Goal: Task Accomplishment & Management: Manage account settings

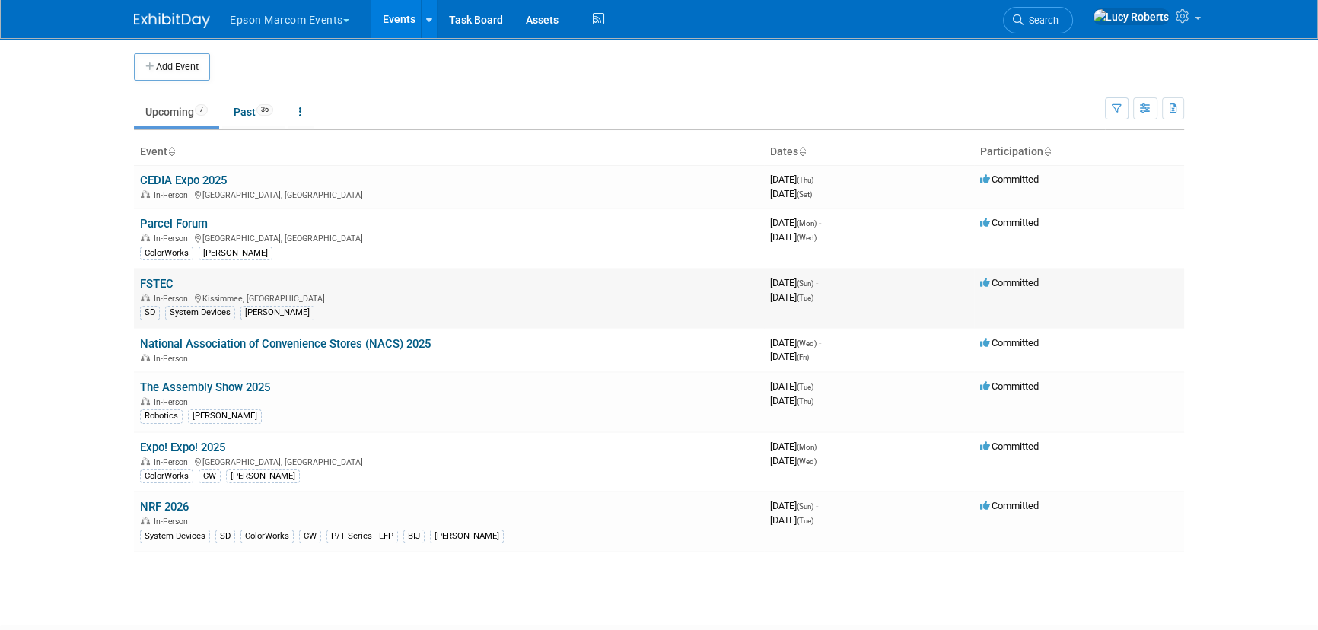
click at [168, 283] on link "FSTEC" at bounding box center [156, 284] width 33 height 14
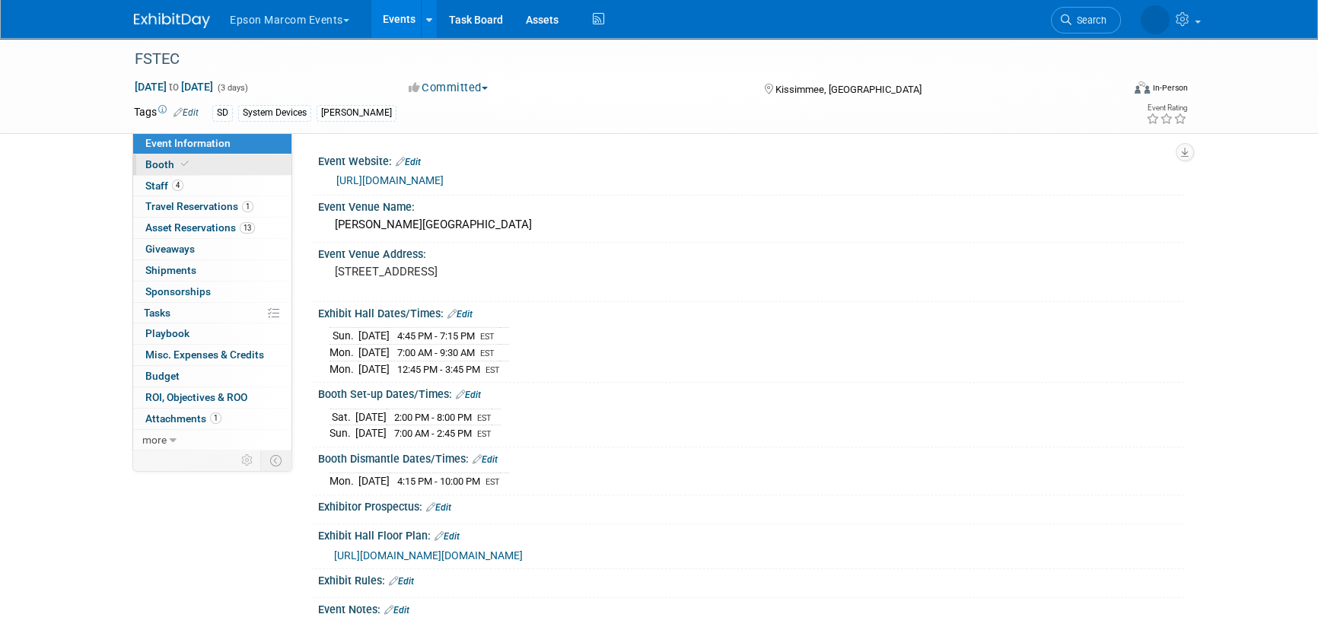
click at [174, 164] on span "Booth" at bounding box center [168, 164] width 46 height 12
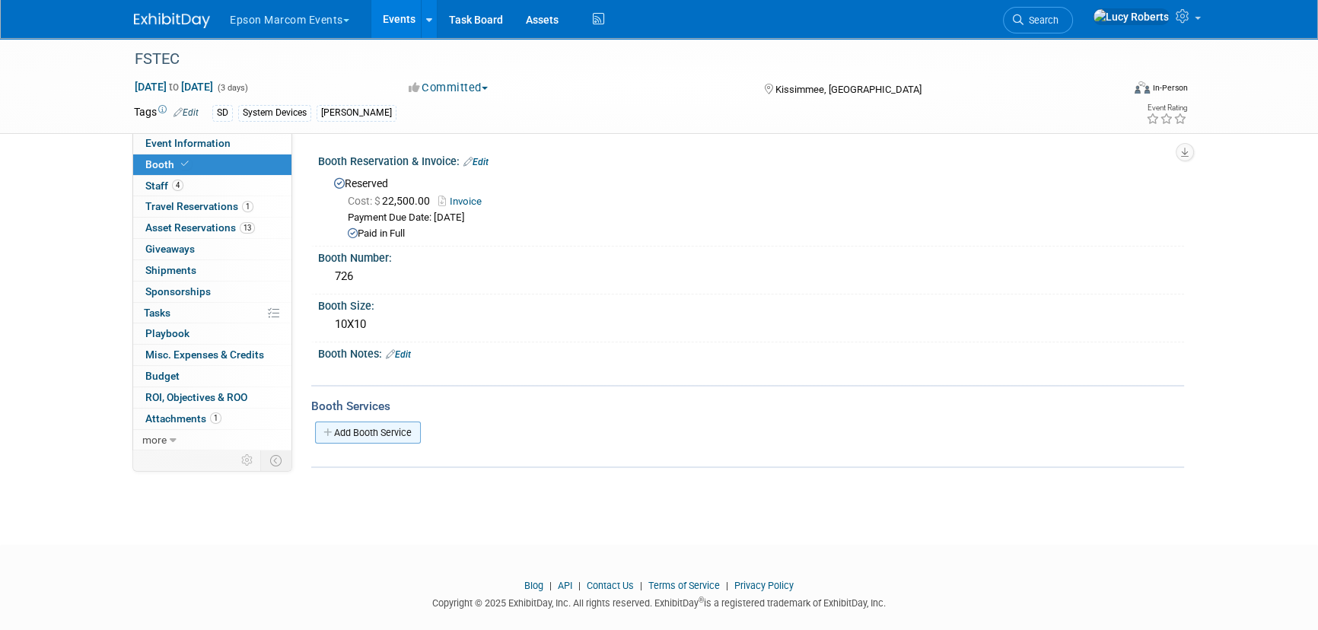
click at [375, 422] on link "Add Booth Service" at bounding box center [368, 433] width 106 height 22
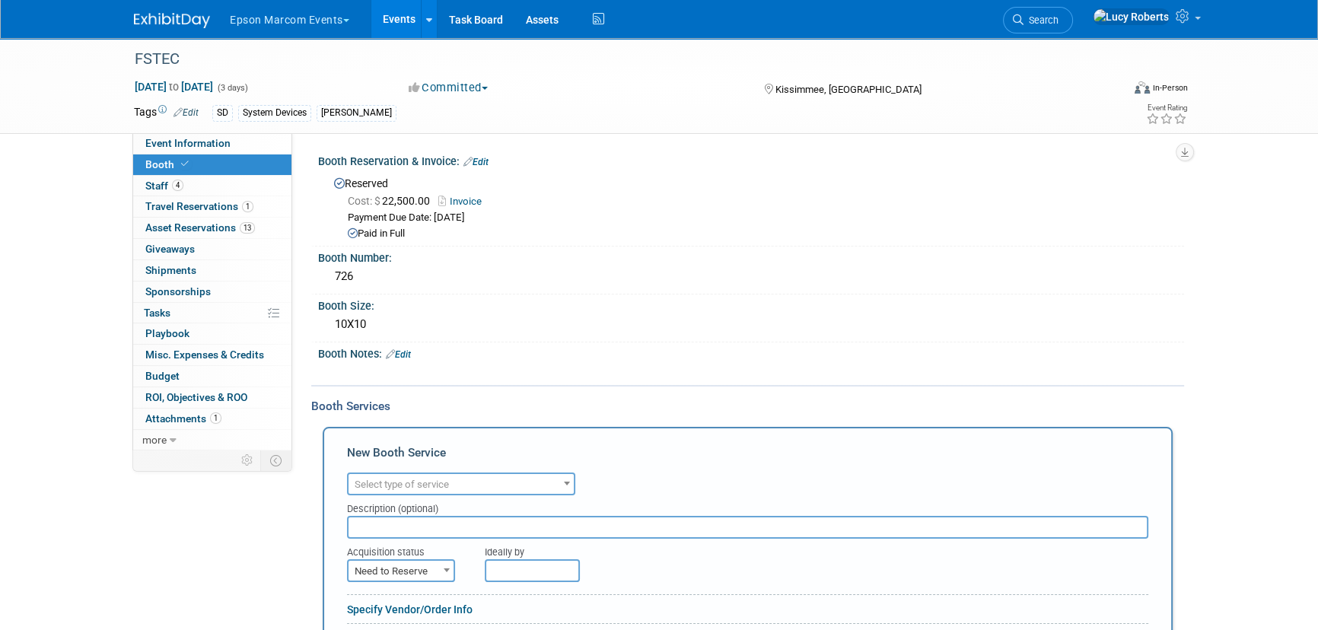
click at [413, 480] on span "Select type of service" at bounding box center [402, 484] width 94 height 11
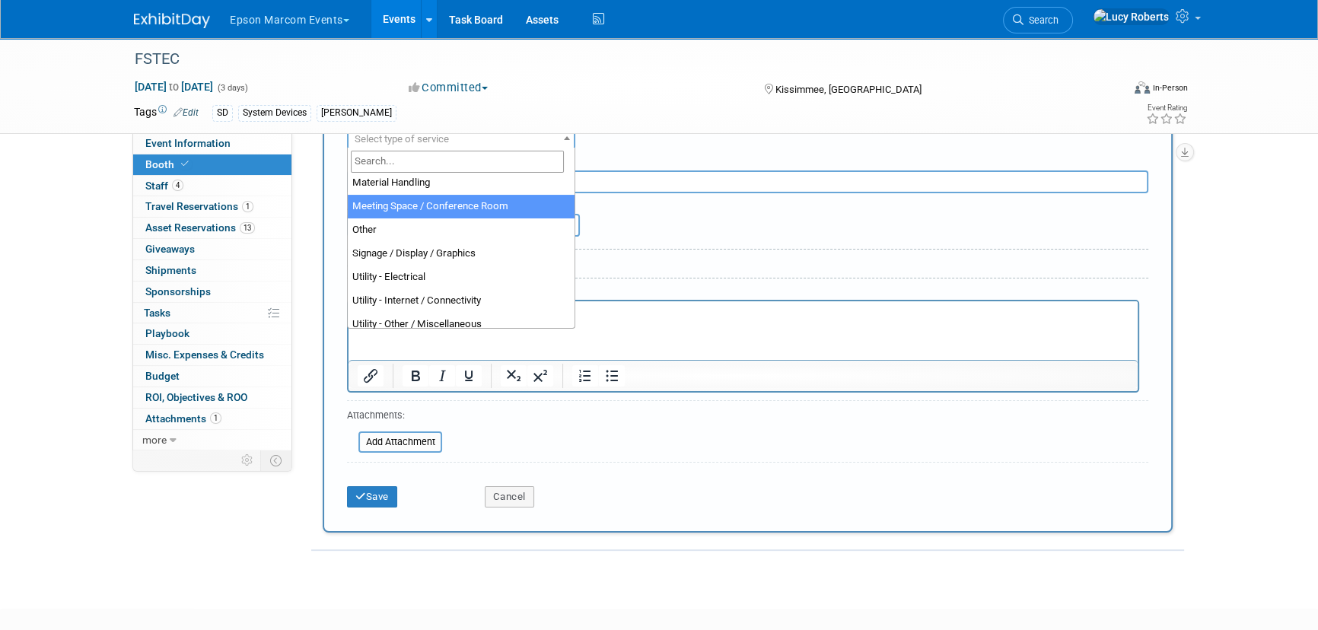
scroll to position [390, 0]
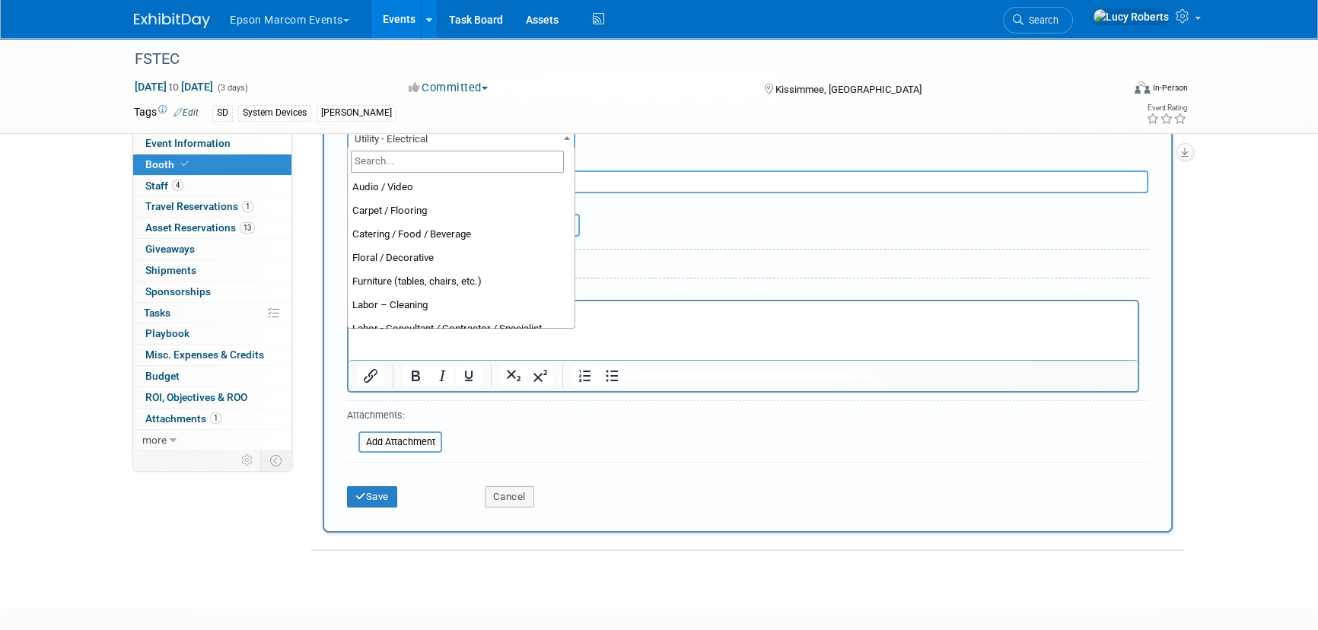
click at [398, 140] on span "Utility - Electrical" at bounding box center [461, 139] width 225 height 21
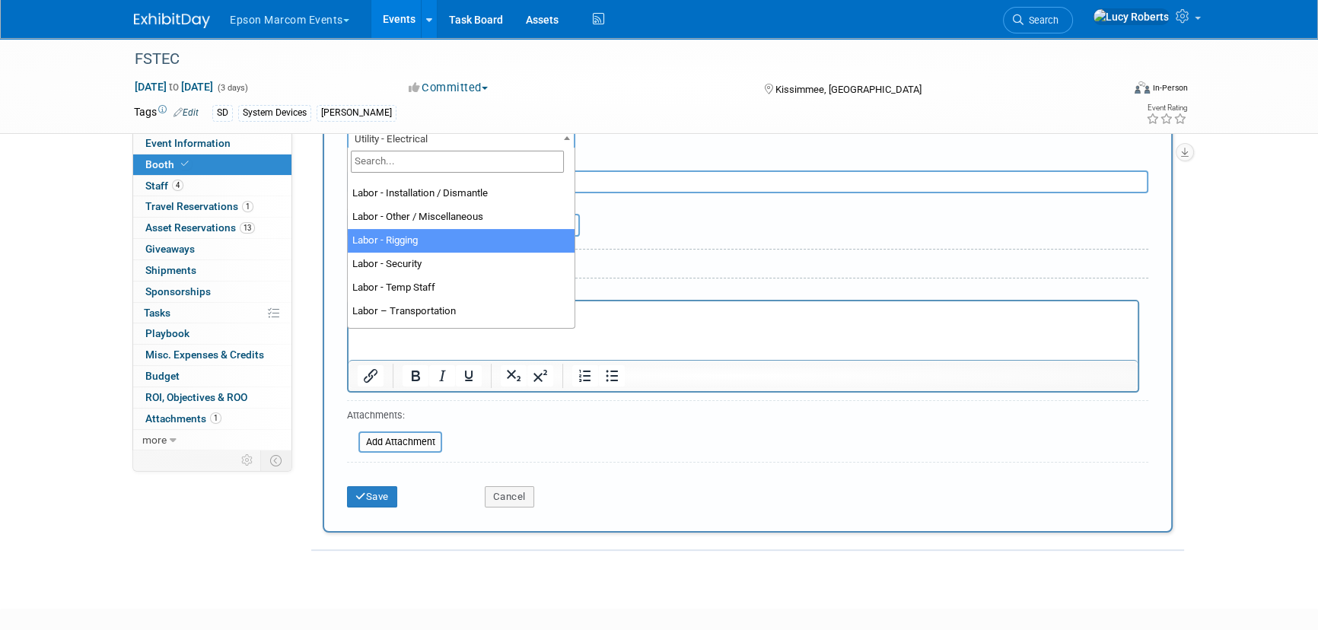
scroll to position [251, 0]
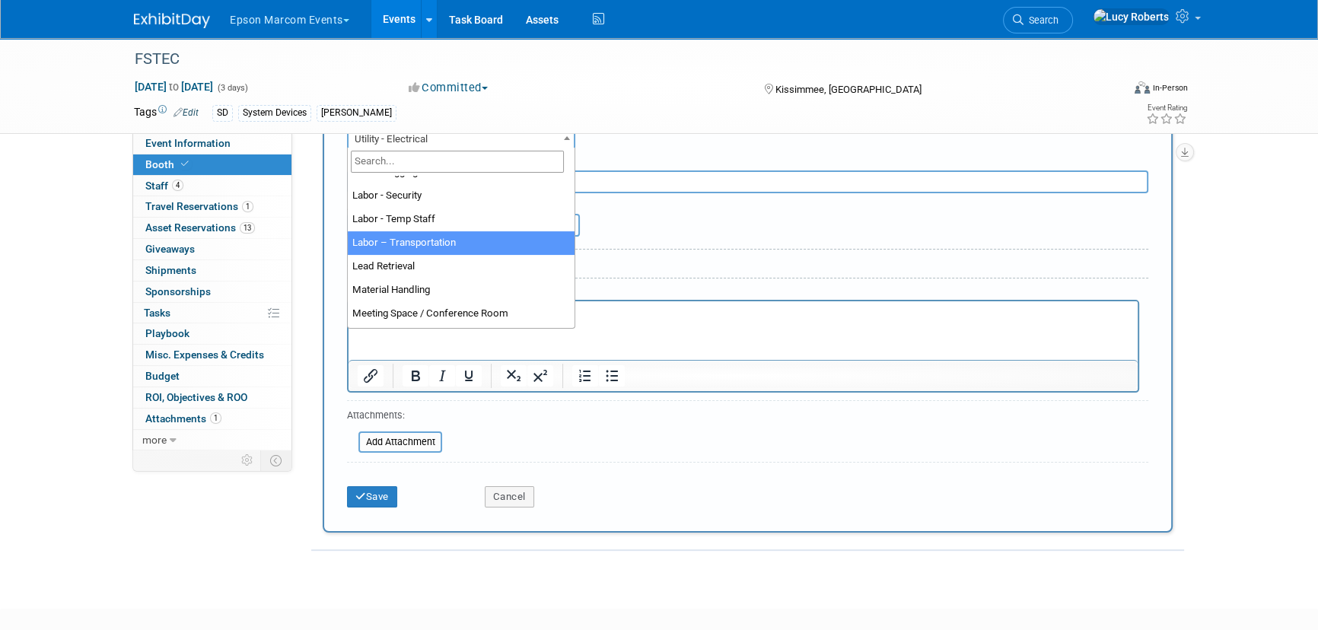
select select "15"
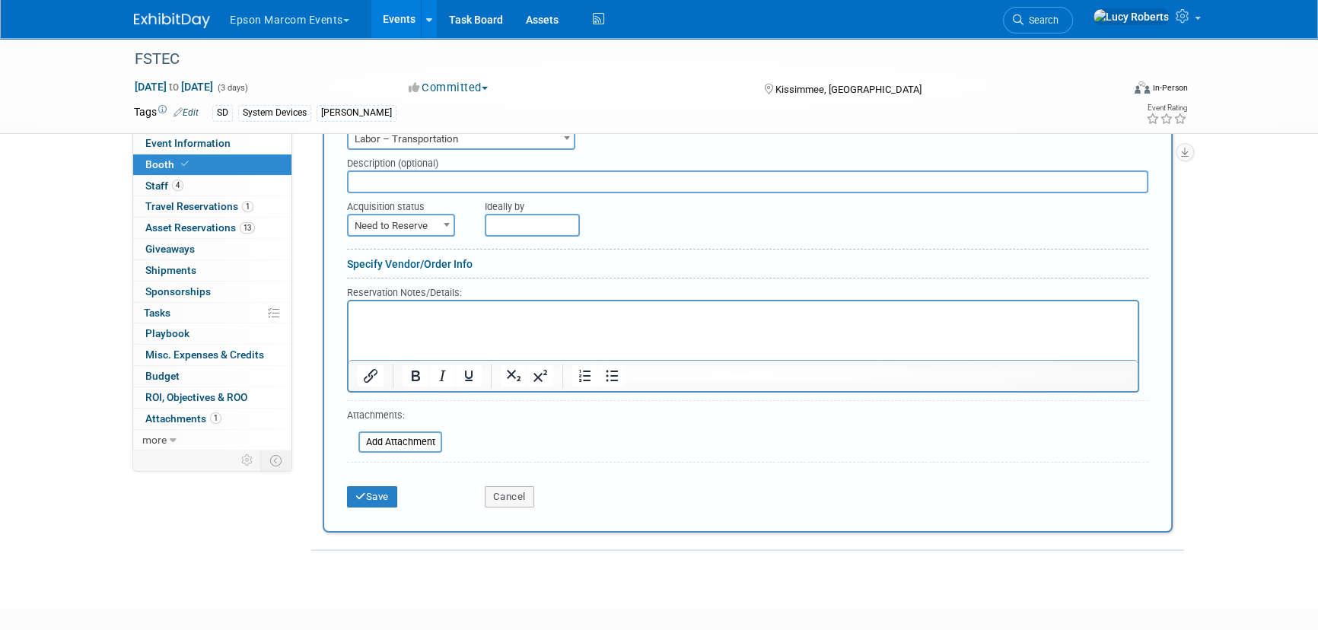
click at [399, 186] on input "text" at bounding box center [748, 182] width 802 height 23
click at [404, 217] on span "Need to Reserve" at bounding box center [401, 225] width 105 height 21
select select "2"
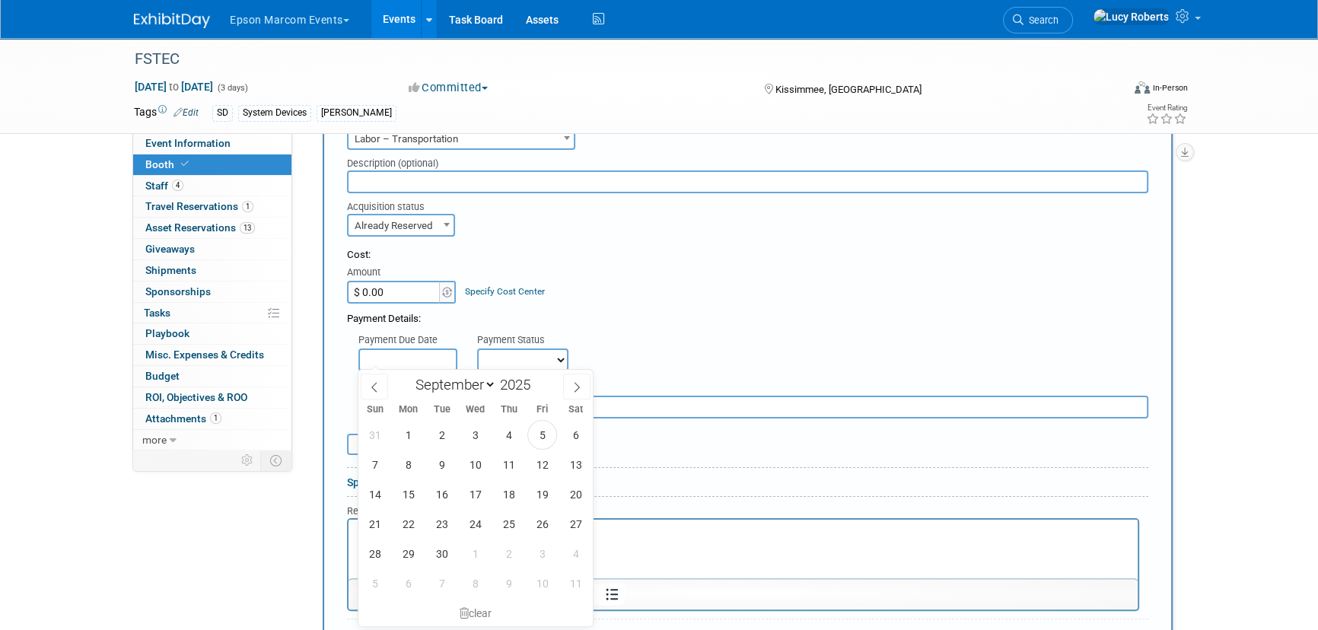
click at [396, 356] on input "text" at bounding box center [408, 360] width 99 height 23
click at [470, 492] on span "17" at bounding box center [476, 495] width 30 height 30
type input "Sep 17, 2025"
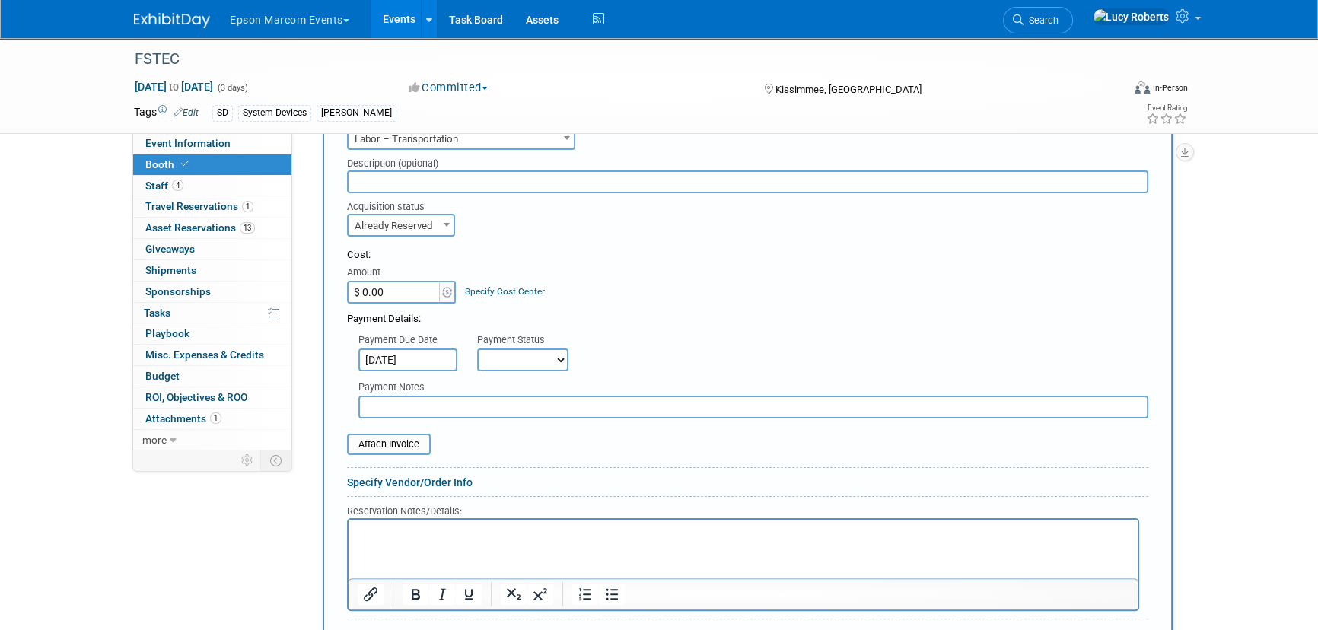
click at [512, 352] on select "Not Paid Yet Partially Paid Paid in Full" at bounding box center [522, 360] width 91 height 23
select select "1"
click at [477, 349] on select "Not Paid Yet Partially Paid Paid in Full" at bounding box center [522, 360] width 91 height 23
click at [387, 283] on input "$ 0.00" at bounding box center [394, 292] width 95 height 23
type input "$ 2,077.98"
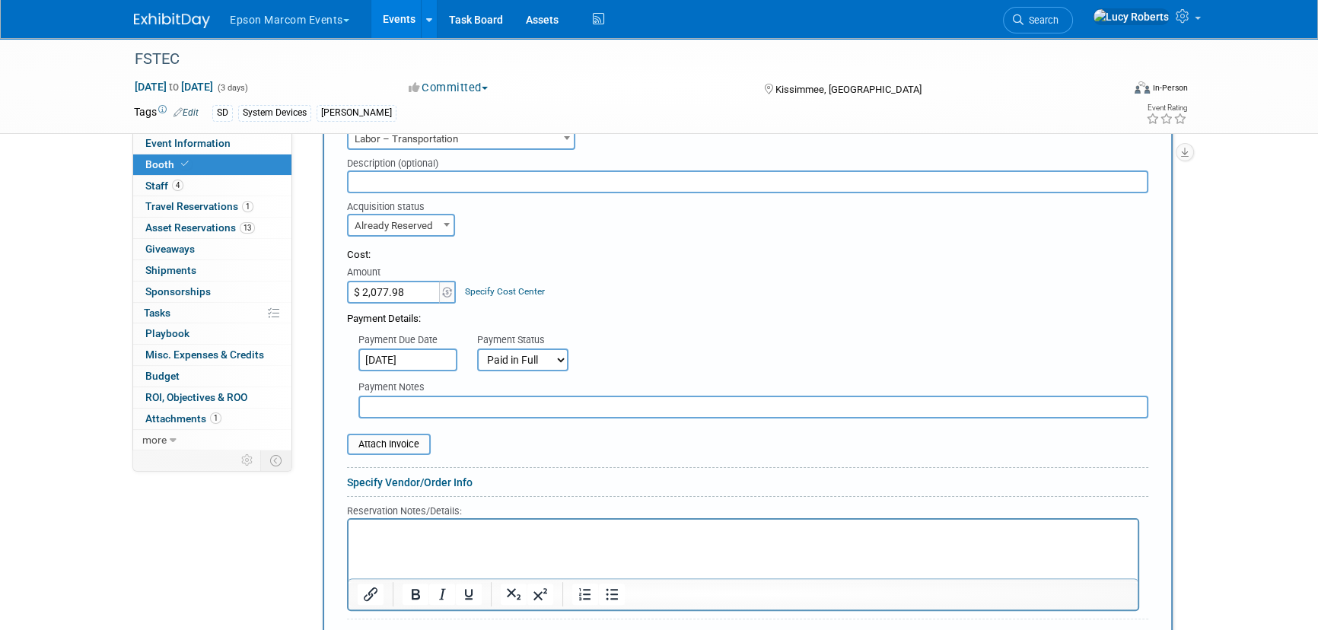
click at [483, 288] on link "Specify Cost Center" at bounding box center [505, 291] width 80 height 11
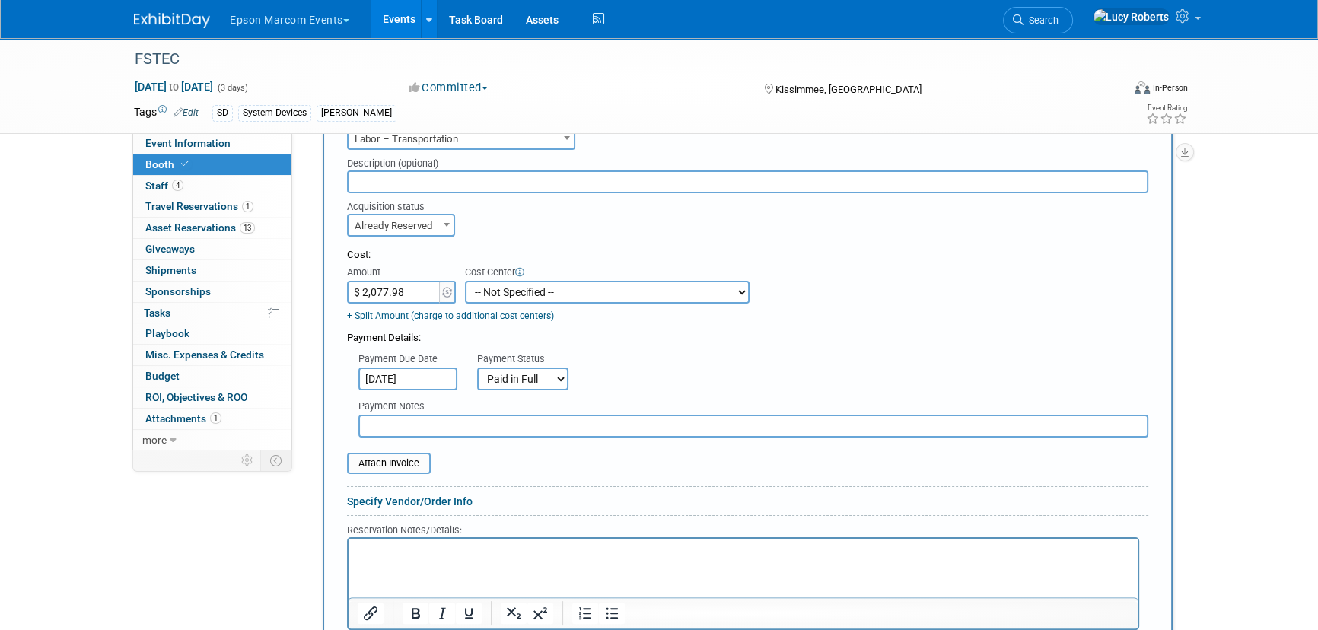
click at [482, 288] on select "-- Not Specified -- M104050CL002-Pack Expo 2024 - ColorWorks M104050CL018-Natur…" at bounding box center [607, 292] width 285 height 23
select select "18966084"
click at [465, 281] on select "-- Not Specified -- M104050CL002-Pack Expo 2024 - ColorWorks M104050CL018-Natur…" at bounding box center [607, 292] width 285 height 23
click at [602, 290] on select "-- Not Specified -- M104050CL002-Pack Expo 2024 - ColorWorks M104050CL018-Natur…" at bounding box center [607, 292] width 285 height 23
click at [839, 324] on div "Payment Details:" at bounding box center [748, 334] width 802 height 23
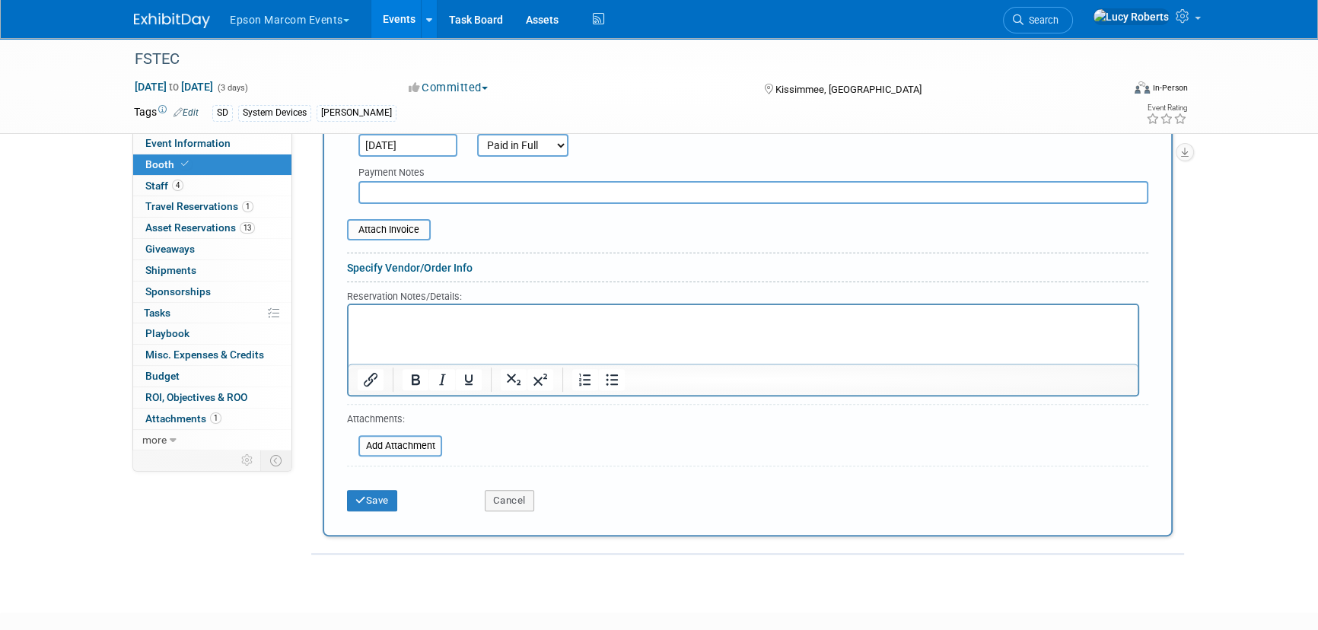
scroll to position [623, 0]
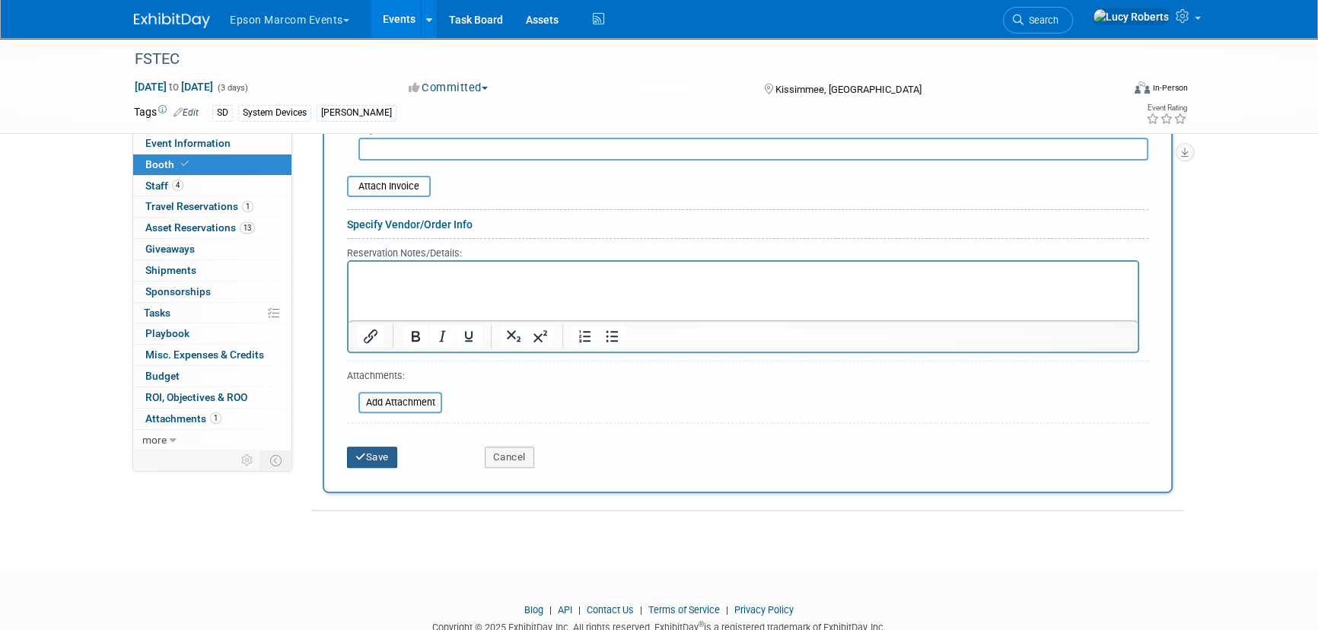
click at [368, 461] on button "Save" at bounding box center [372, 457] width 50 height 21
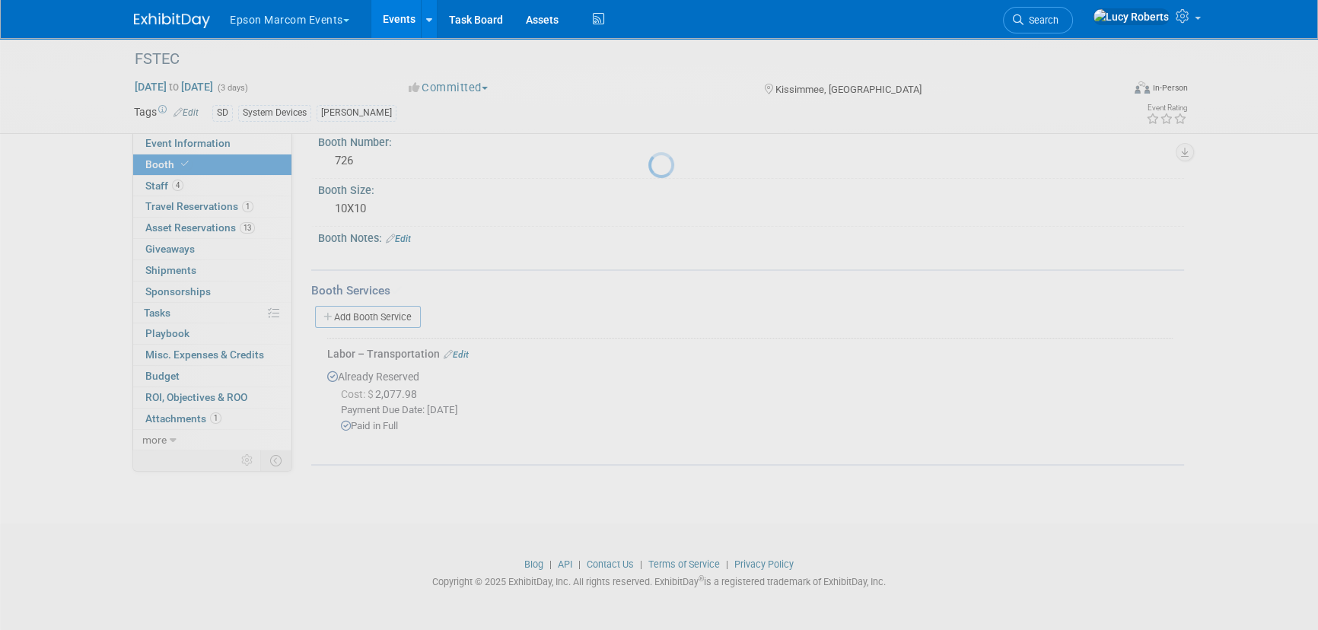
scroll to position [113, 0]
